Goal: Task Accomplishment & Management: Complete application form

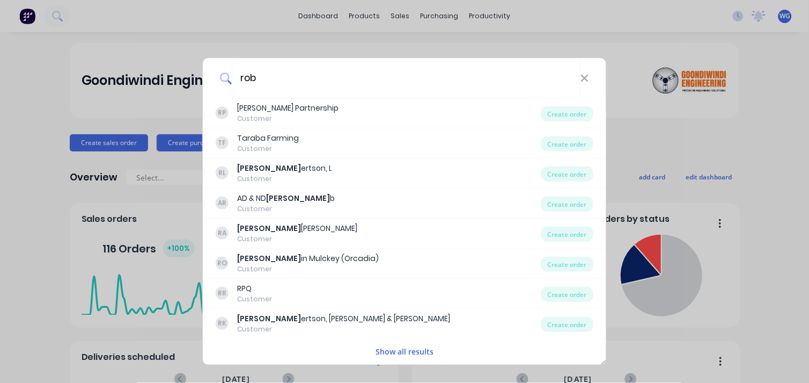
type input "rob"
click at [55, 94] on div "rob RP [PERSON_NAME] Partnership Customer Create order [PERSON_NAME] Farming Cu…" at bounding box center [404, 191] width 809 height 383
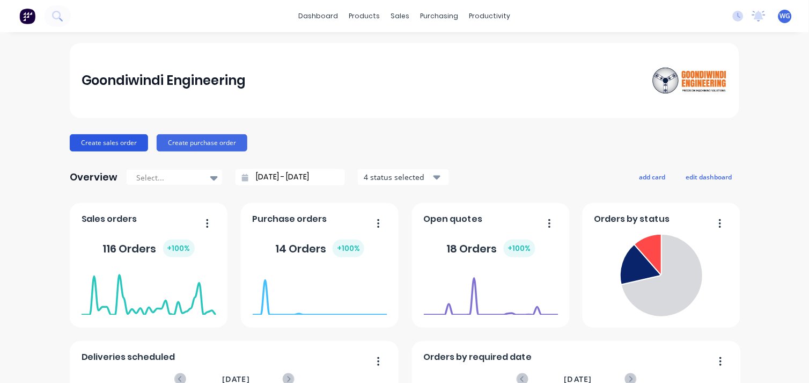
click at [106, 137] on button "Create sales order" at bounding box center [109, 142] width 78 height 17
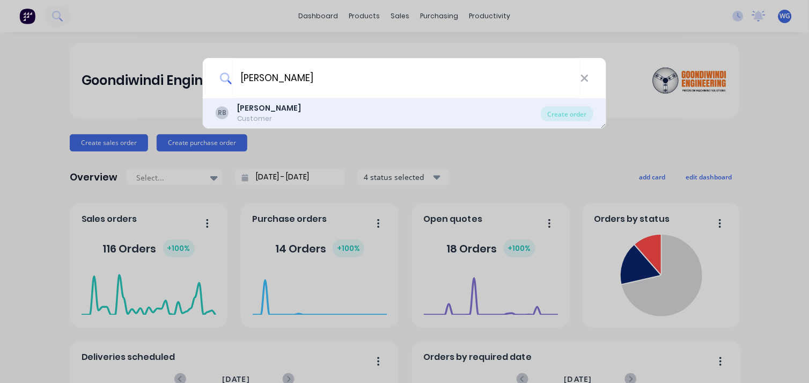
type input "[PERSON_NAME]"
click at [454, 121] on div "RB [PERSON_NAME] Customer" at bounding box center [379, 113] width 326 height 21
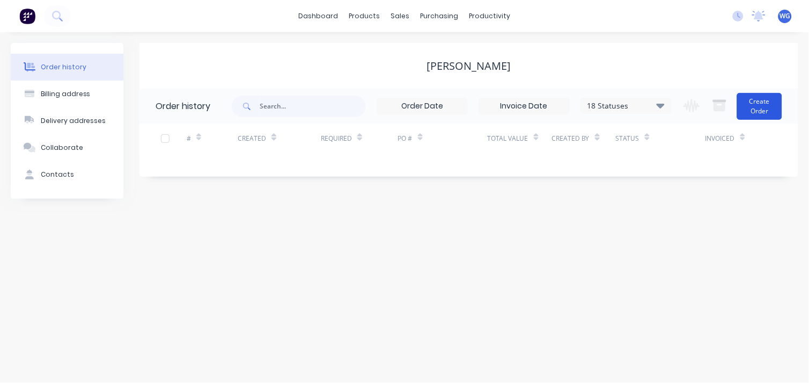
click at [750, 103] on button "Create Order" at bounding box center [760, 106] width 45 height 27
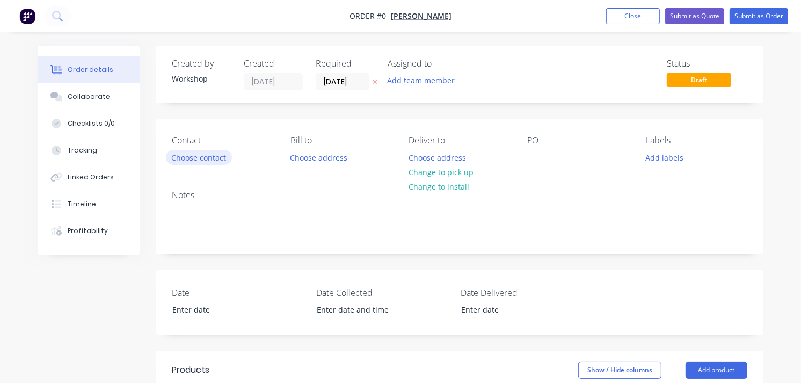
click at [194, 157] on button "Choose contact" at bounding box center [199, 157] width 66 height 14
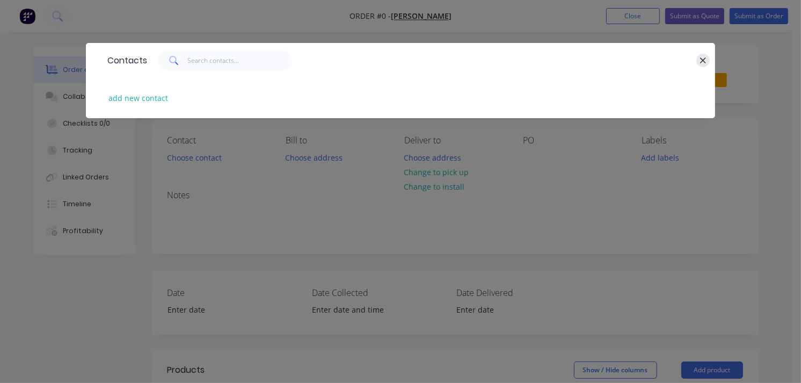
click at [700, 62] on icon "button" at bounding box center [703, 60] width 6 height 6
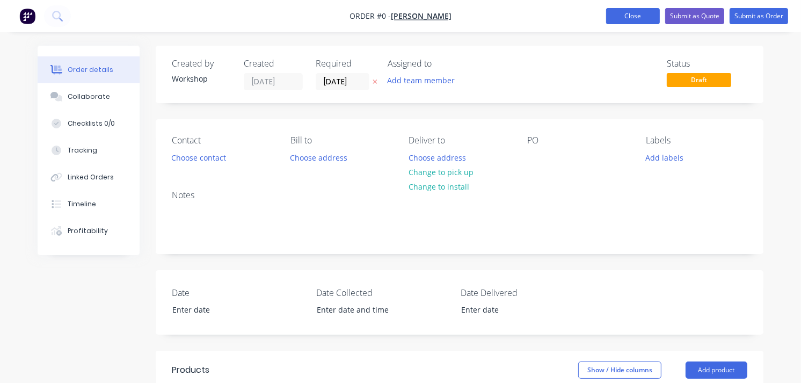
click at [625, 20] on button "Close" at bounding box center [633, 16] width 54 height 16
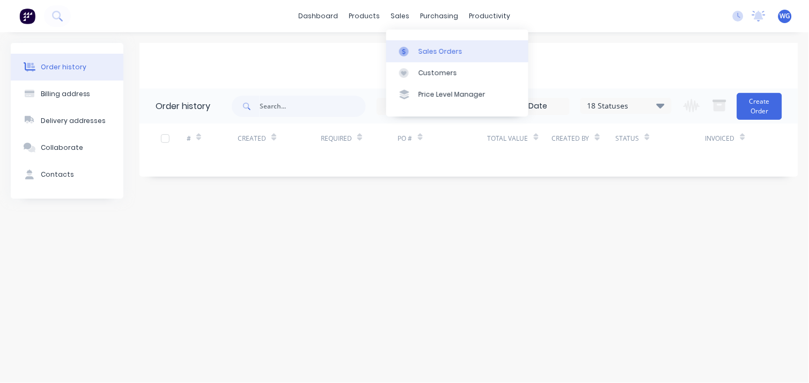
click at [415, 52] on link "Sales Orders" at bounding box center [457, 50] width 142 height 21
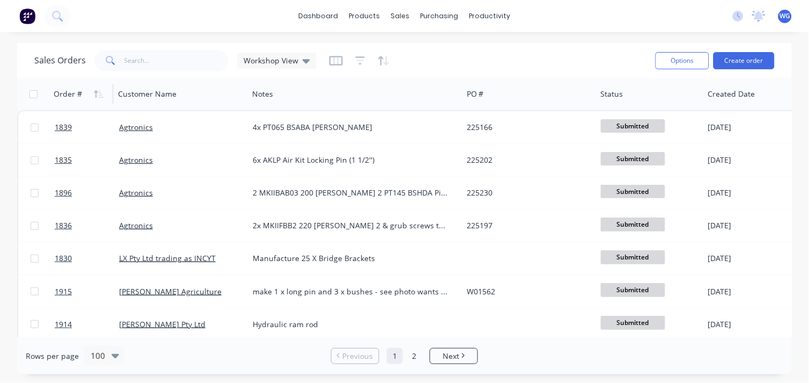
click at [73, 97] on div "Order #" at bounding box center [68, 94] width 28 height 11
click at [87, 89] on div "Order #" at bounding box center [80, 93] width 53 height 21
click at [98, 90] on icon "button" at bounding box center [99, 94] width 10 height 9
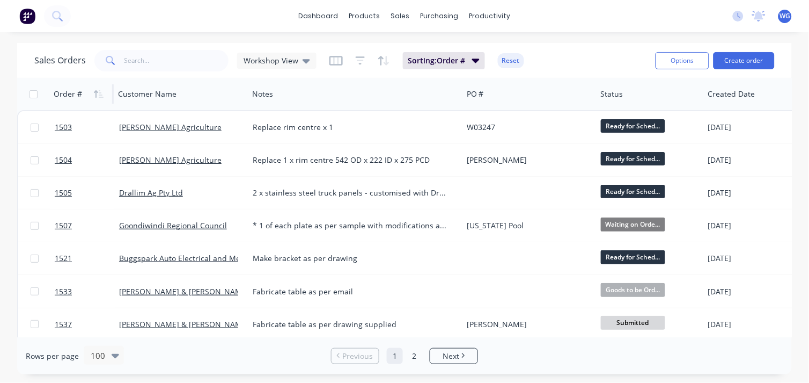
click at [98, 90] on icon "button" at bounding box center [99, 94] width 10 height 9
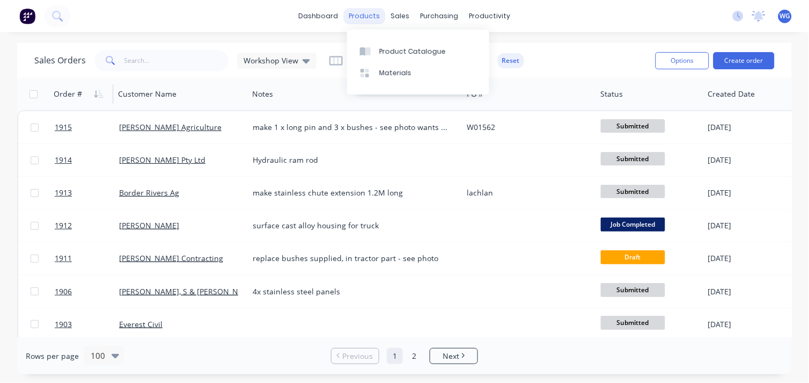
click at [353, 19] on div "products" at bounding box center [365, 16] width 42 height 16
click at [392, 54] on div "Product Catalogue" at bounding box center [412, 52] width 67 height 10
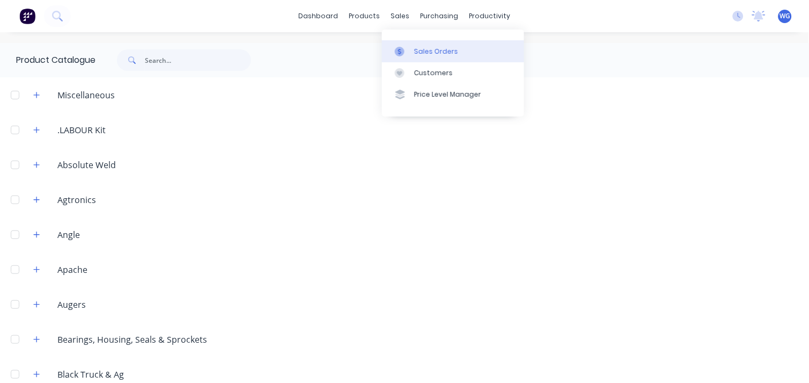
click at [418, 50] on div "Sales Orders" at bounding box center [436, 52] width 44 height 10
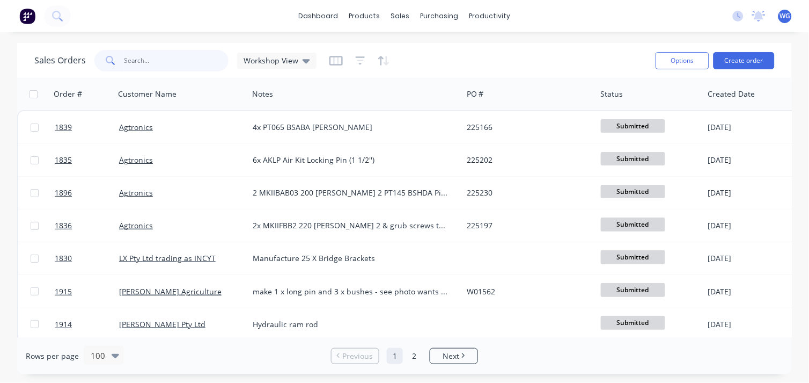
click at [149, 58] on input "text" at bounding box center [177, 60] width 105 height 21
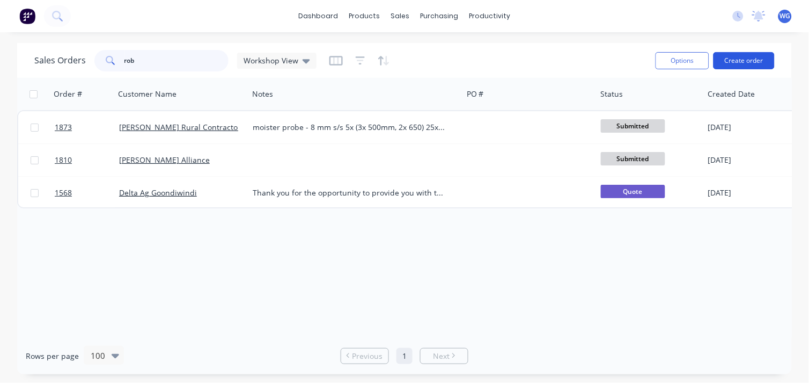
type input "rob"
click at [772, 58] on button "Create order" at bounding box center [744, 60] width 61 height 17
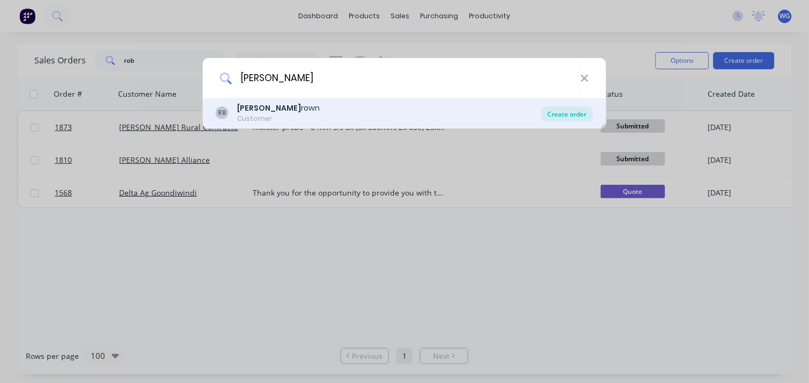
type input "[PERSON_NAME]"
click at [559, 114] on div "Create order" at bounding box center [568, 113] width 52 height 15
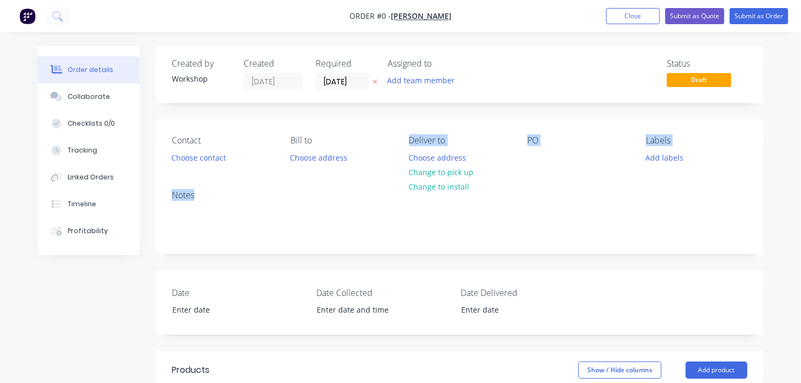
drag, startPoint x: 312, startPoint y: 192, endPoint x: 327, endPoint y: -19, distance: 211.5
click at [327, 0] on html "Order #0 - [PERSON_NAME] Add product Close Submit as Quote Submit as Order Orde…" at bounding box center [400, 349] width 801 height 699
click at [260, 240] on div "Notes" at bounding box center [460, 217] width 608 height 72
click at [198, 157] on button "Choose contact" at bounding box center [199, 157] width 66 height 14
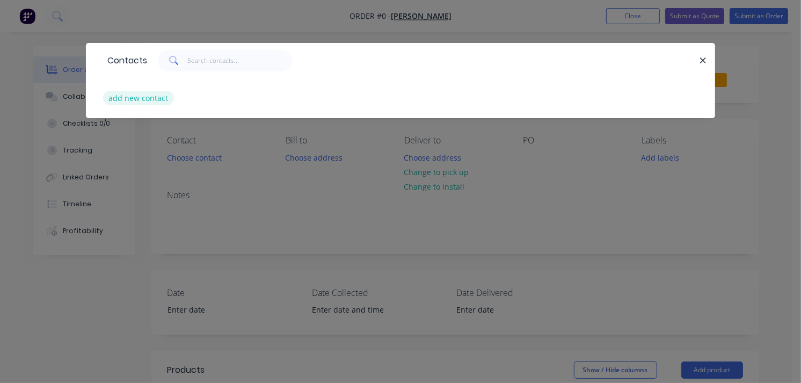
click at [144, 99] on button "add new contact" at bounding box center [138, 98] width 71 height 14
select select "AU"
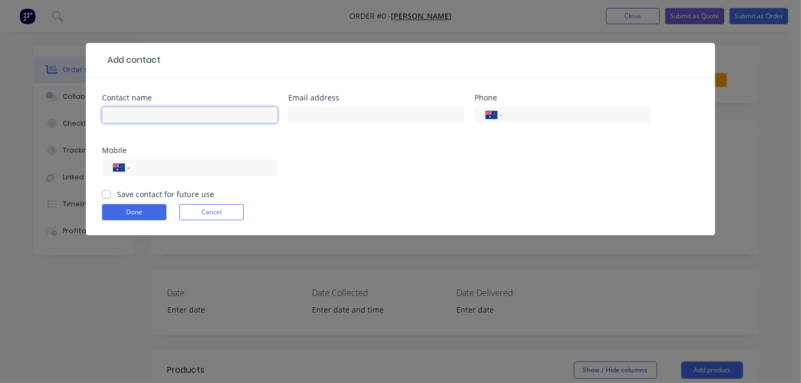
click at [137, 111] on input "text" at bounding box center [190, 115] width 176 height 16
click at [100, 125] on div "Contact name Email address Phone International [GEOGRAPHIC_DATA] [GEOGRAPHIC_DA…" at bounding box center [400, 156] width 629 height 157
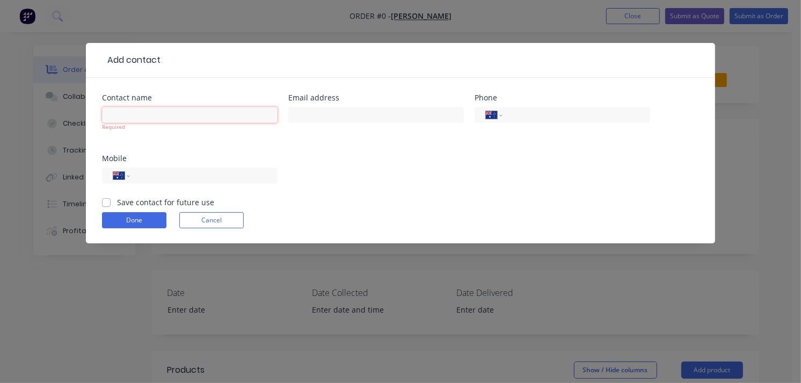
click at [113, 119] on input "text" at bounding box center [190, 115] width 176 height 16
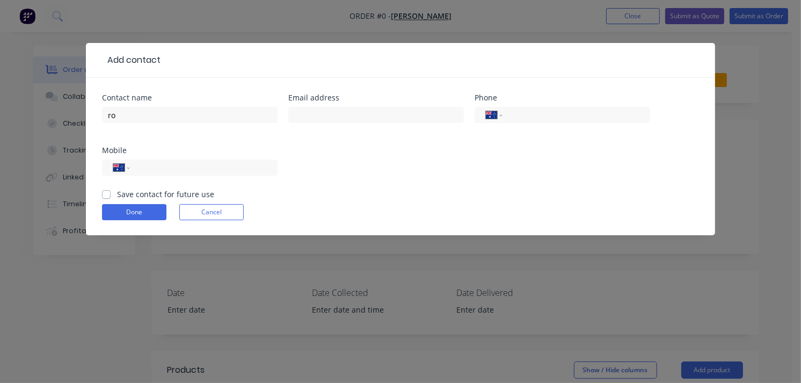
click at [248, 230] on form "Contact name ro Email address Phone International [GEOGRAPHIC_DATA] [GEOGRAPHIC…" at bounding box center [400, 164] width 597 height 141
drag, startPoint x: 131, startPoint y: 131, endPoint x: 122, endPoint y: 119, distance: 14.6
click at [122, 119] on div "ro" at bounding box center [190, 120] width 176 height 32
click at [122, 119] on input "ro" at bounding box center [190, 115] width 176 height 16
type input "[PERSON_NAME]"
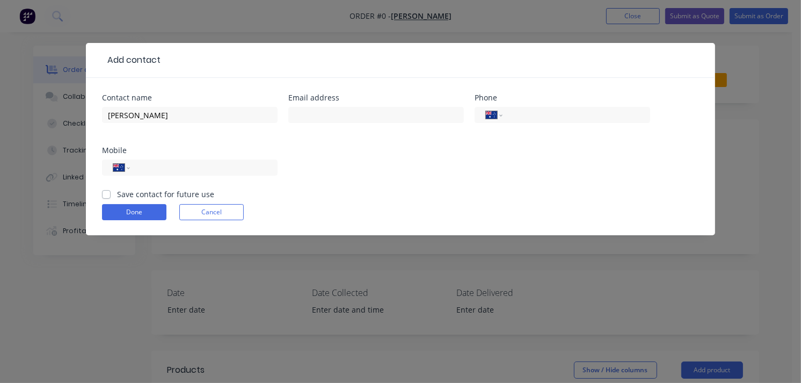
click at [519, 129] on div "International [GEOGRAPHIC_DATA] [GEOGRAPHIC_DATA] [GEOGRAPHIC_DATA] [GEOGRAPHIC…" at bounding box center [562, 120] width 176 height 32
click at [528, 115] on input "tel" at bounding box center [574, 115] width 129 height 12
type input "0429 696 814"
click at [117, 192] on label "Save contact for future use" at bounding box center [165, 193] width 97 height 11
click at [104, 192] on input "Save contact for future use" at bounding box center [106, 193] width 9 height 10
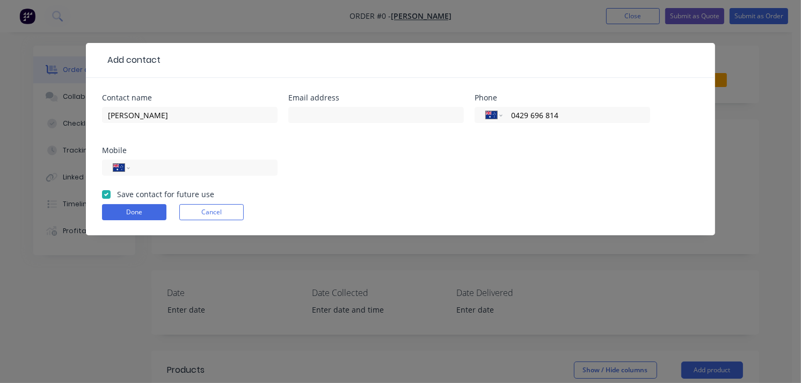
checkbox input "true"
click at [125, 224] on form "Contact name [PERSON_NAME] Email address Phone International [GEOGRAPHIC_DATA] …" at bounding box center [400, 164] width 597 height 141
click at [126, 212] on button "Done" at bounding box center [134, 212] width 64 height 16
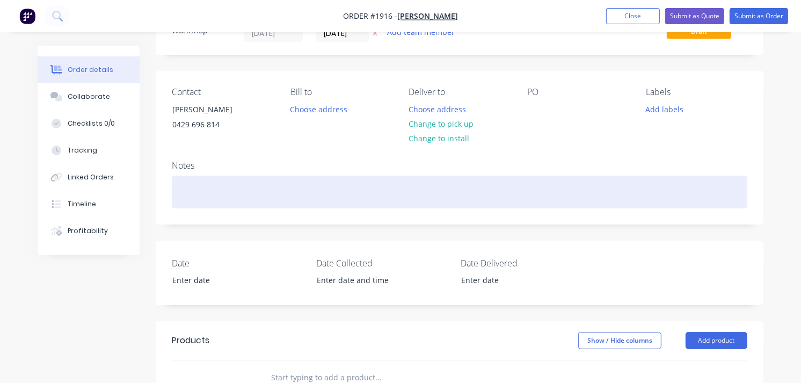
scroll to position [49, 0]
click at [247, 175] on div at bounding box center [459, 191] width 575 height 33
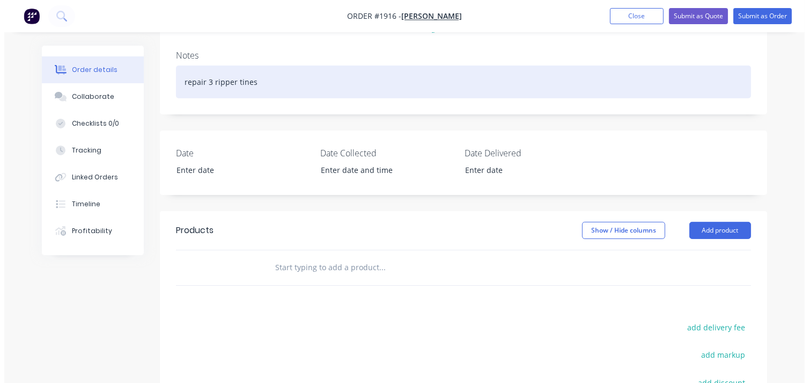
scroll to position [0, 0]
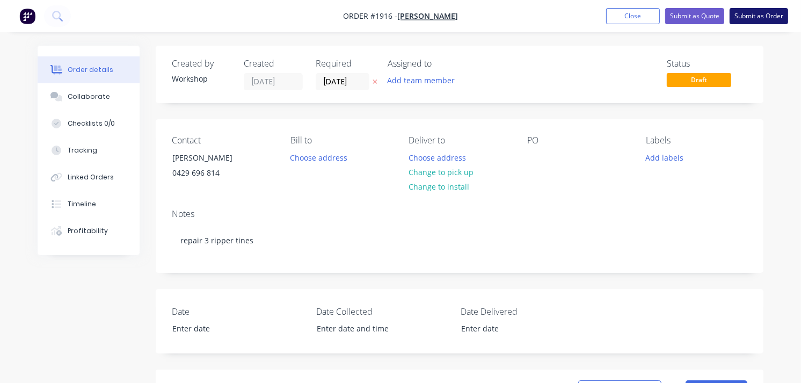
click at [764, 15] on button "Submit as Order" at bounding box center [758, 16] width 59 height 16
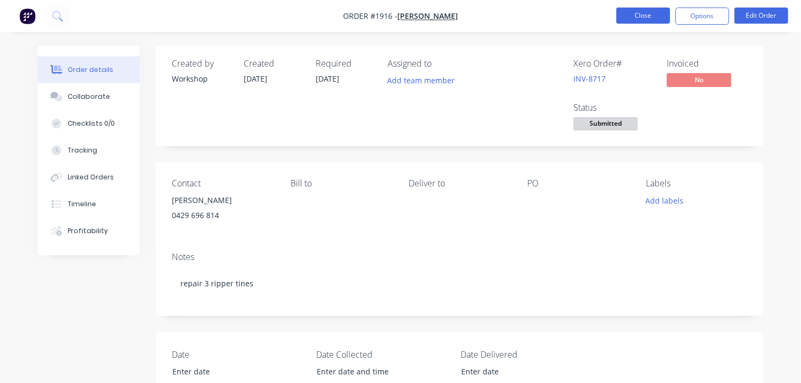
click at [623, 19] on button "Close" at bounding box center [643, 16] width 54 height 16
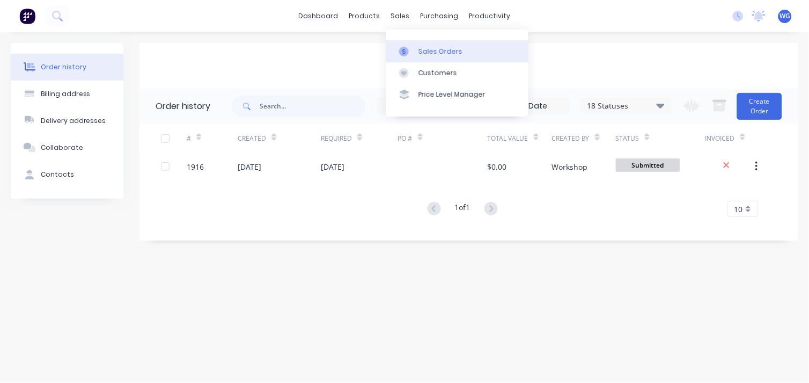
click at [421, 54] on div "Sales Orders" at bounding box center [441, 52] width 44 height 10
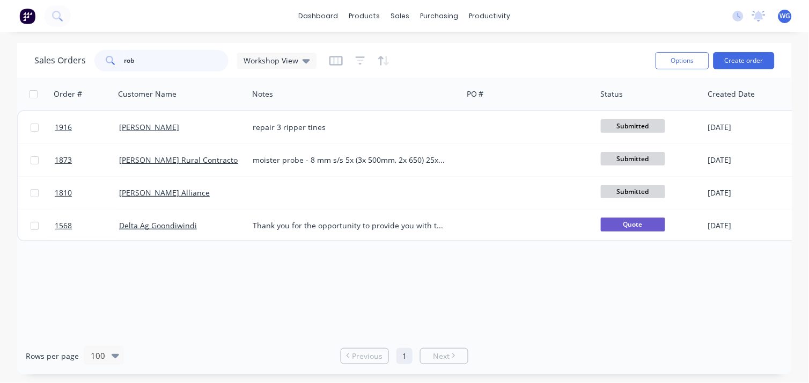
drag, startPoint x: 157, startPoint y: 62, endPoint x: 23, endPoint y: 50, distance: 134.2
click at [23, 50] on div "Sales Orders rob Workshop View Options Create order" at bounding box center [404, 60] width 775 height 35
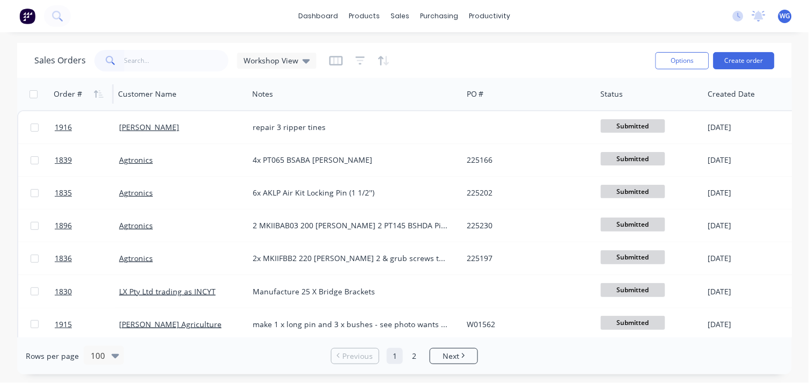
click at [65, 90] on div "Order #" at bounding box center [68, 94] width 28 height 11
click at [78, 89] on div "Order #" at bounding box center [68, 94] width 28 height 11
click at [97, 94] on icon "button" at bounding box center [99, 94] width 10 height 9
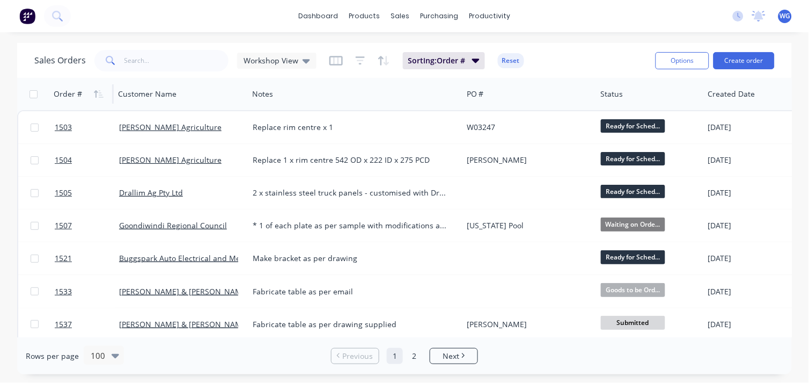
click at [97, 94] on icon "button" at bounding box center [99, 94] width 10 height 9
